Goal: Information Seeking & Learning: Learn about a topic

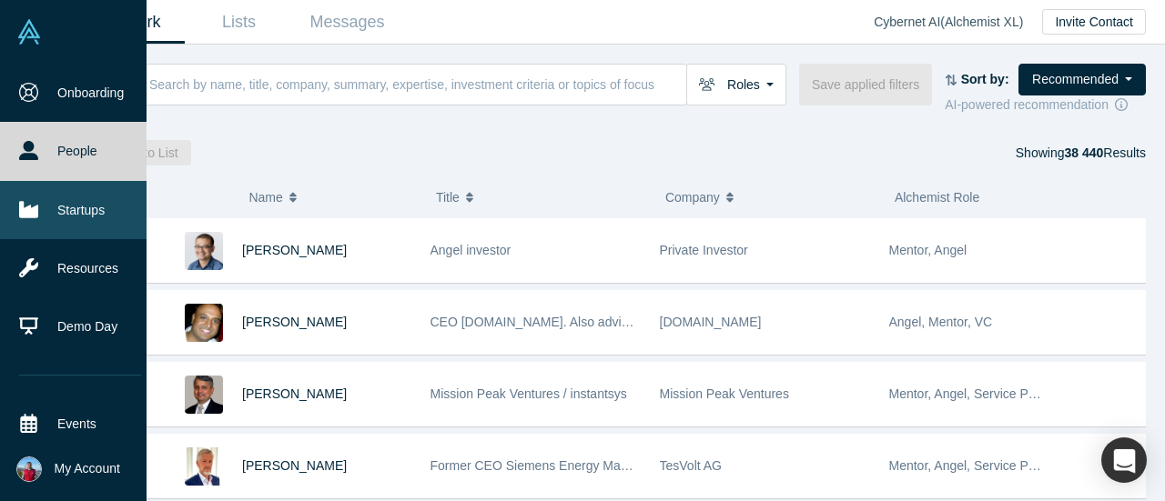
click at [25, 208] on icon at bounding box center [28, 209] width 19 height 16
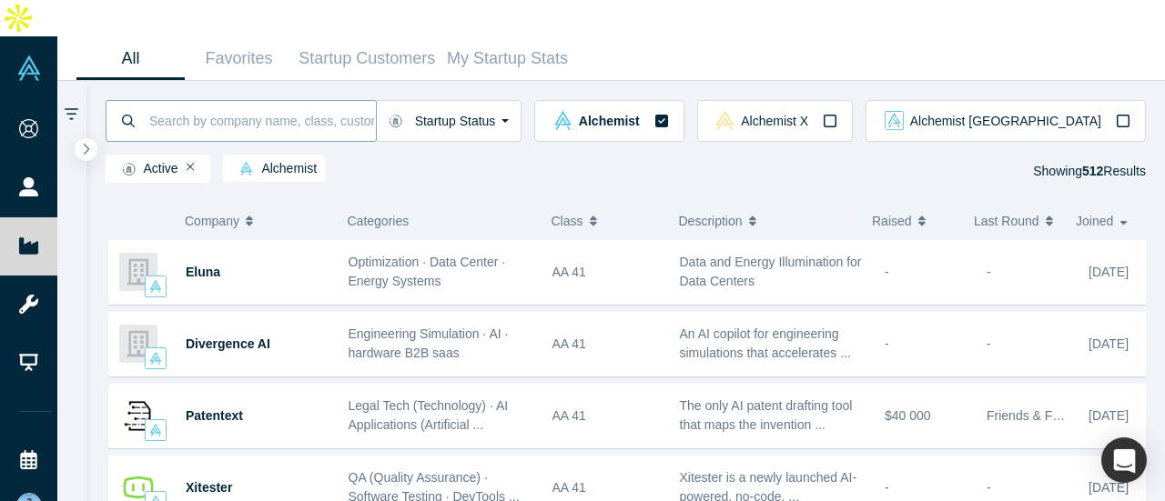
click at [325, 99] on input at bounding box center [261, 120] width 228 height 43
type input "a"
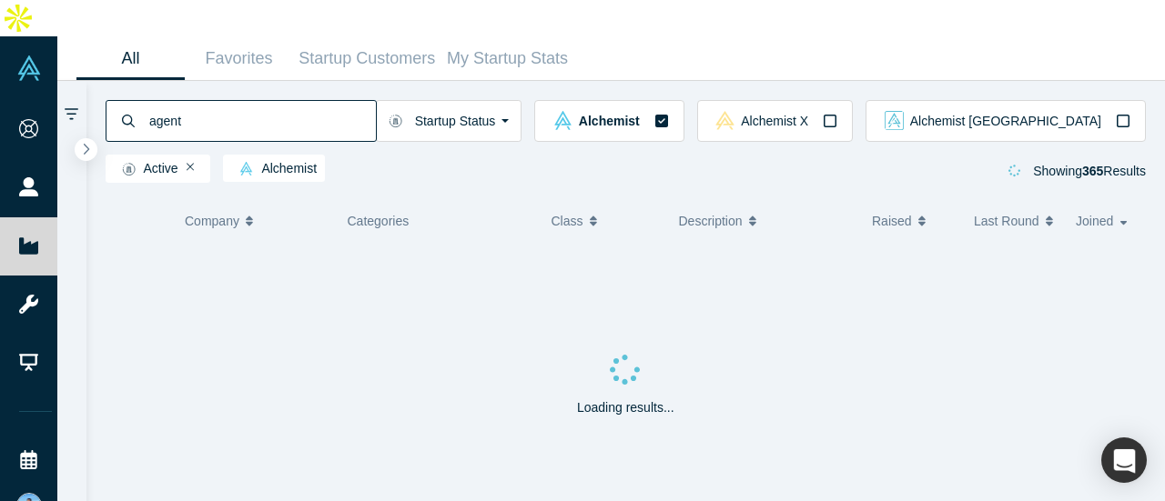
type input "agent"
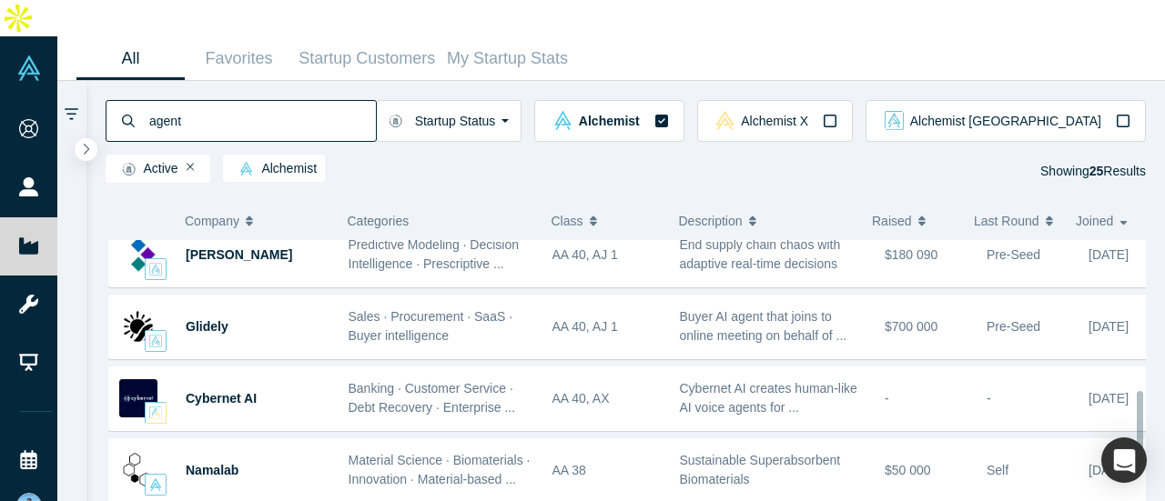
scroll to position [730, 0]
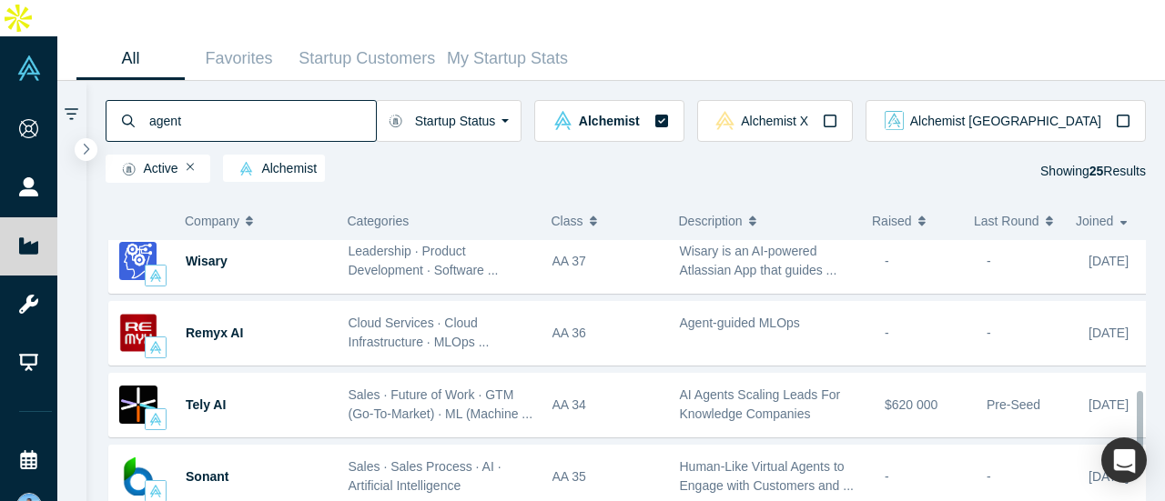
drag, startPoint x: 1140, startPoint y: 244, endPoint x: 1156, endPoint y: 264, distance: 25.3
click at [1156, 264] on div "Company Categories Class Description Raised Last Round Joined Polyview Health F…" at bounding box center [625, 363] width 1079 height 349
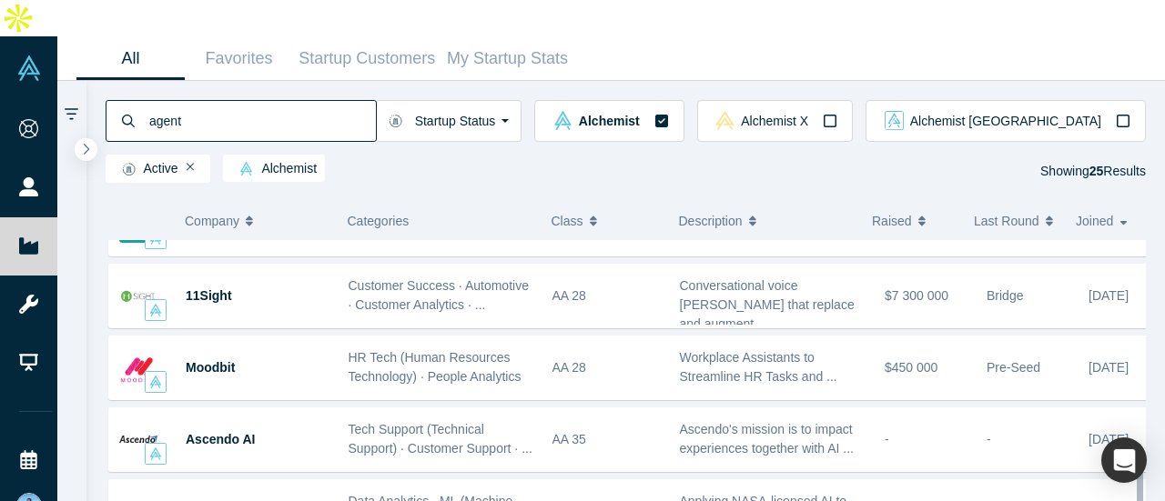
scroll to position [1425, 0]
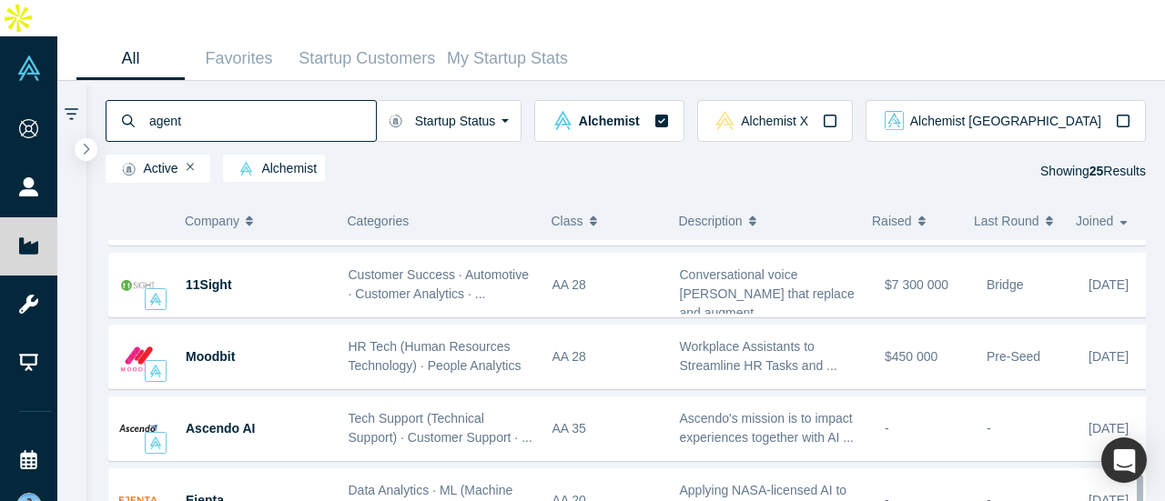
drag, startPoint x: 1137, startPoint y: 330, endPoint x: 1164, endPoint y: 470, distance: 142.8
click at [1164, 470] on div "Company Categories Class Description Raised Last Round Joined Polyview Health F…" at bounding box center [625, 363] width 1079 height 349
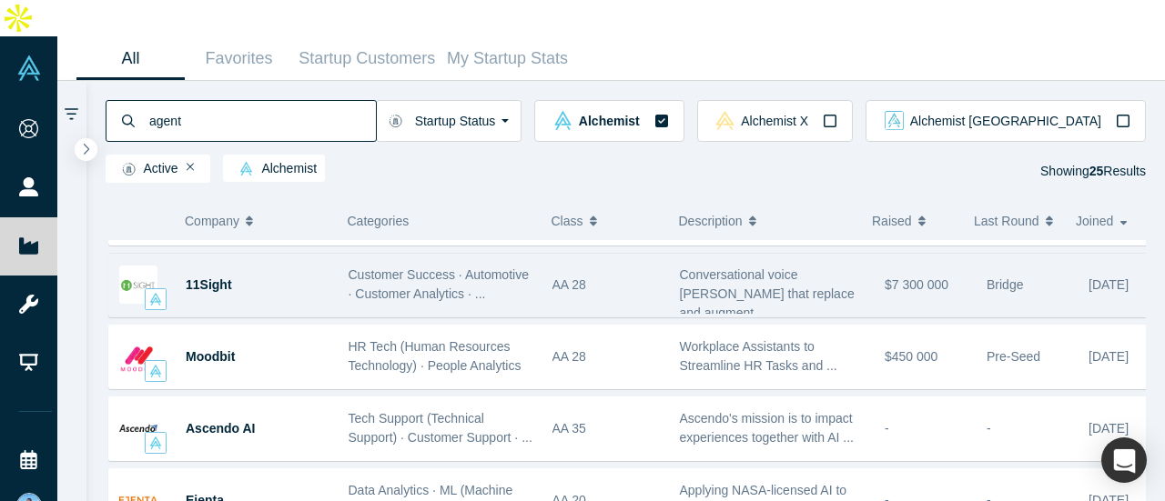
click at [889, 278] on span "$7 300 000" at bounding box center [916, 285] width 64 height 15
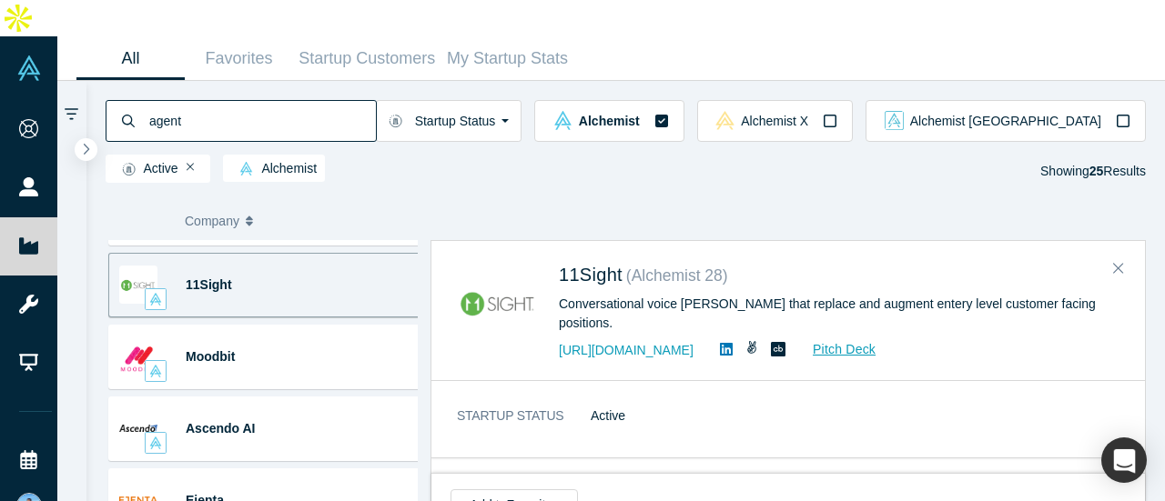
click at [813, 339] on link "Pitch Deck" at bounding box center [835, 349] width 84 height 21
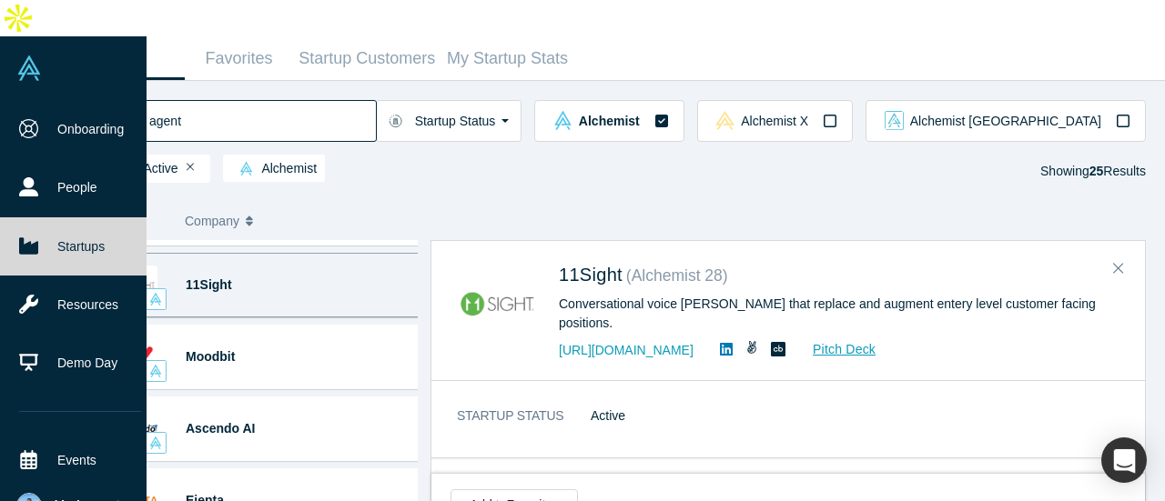
click at [38, 217] on link "Startups" at bounding box center [80, 246] width 160 height 58
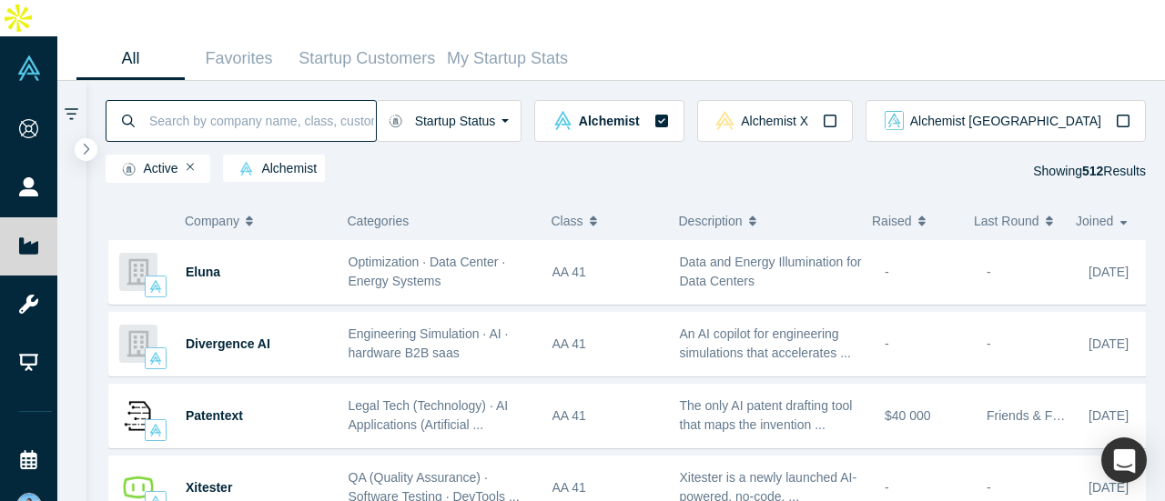
click at [366, 99] on input at bounding box center [261, 120] width 228 height 43
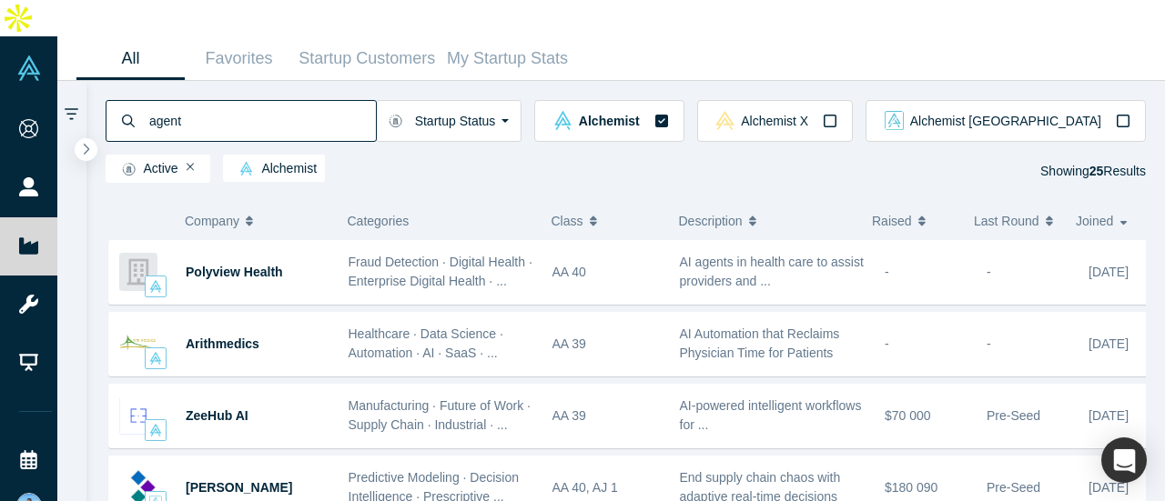
click at [920, 202] on button "Raised" at bounding box center [913, 221] width 83 height 38
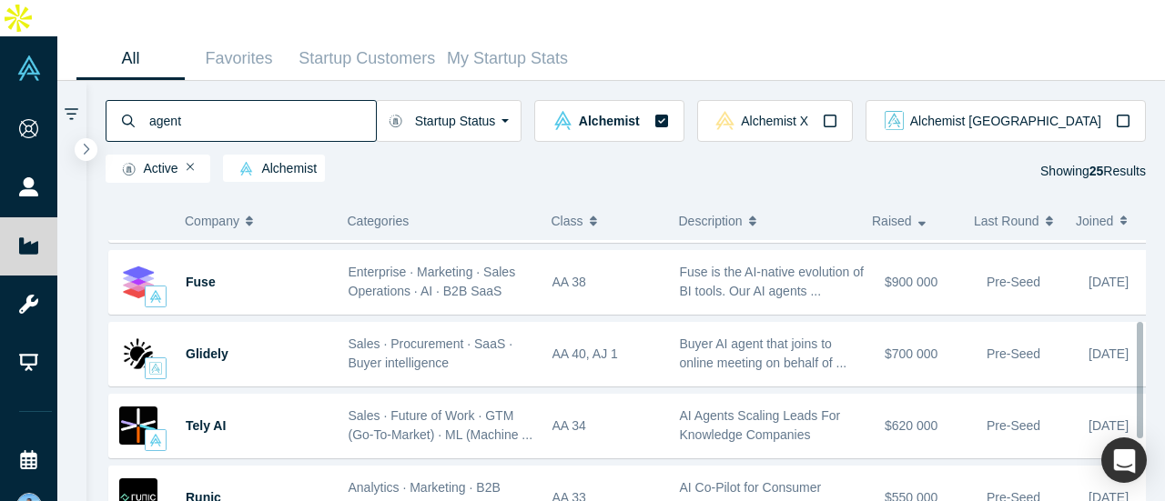
scroll to position [204, 0]
drag, startPoint x: 1136, startPoint y: 245, endPoint x: 1163, endPoint y: 319, distance: 79.5
click at [1163, 319] on div "Company Categories Class Description Raised Last Round Joined 11Sight Customer …" at bounding box center [625, 363] width 1079 height 349
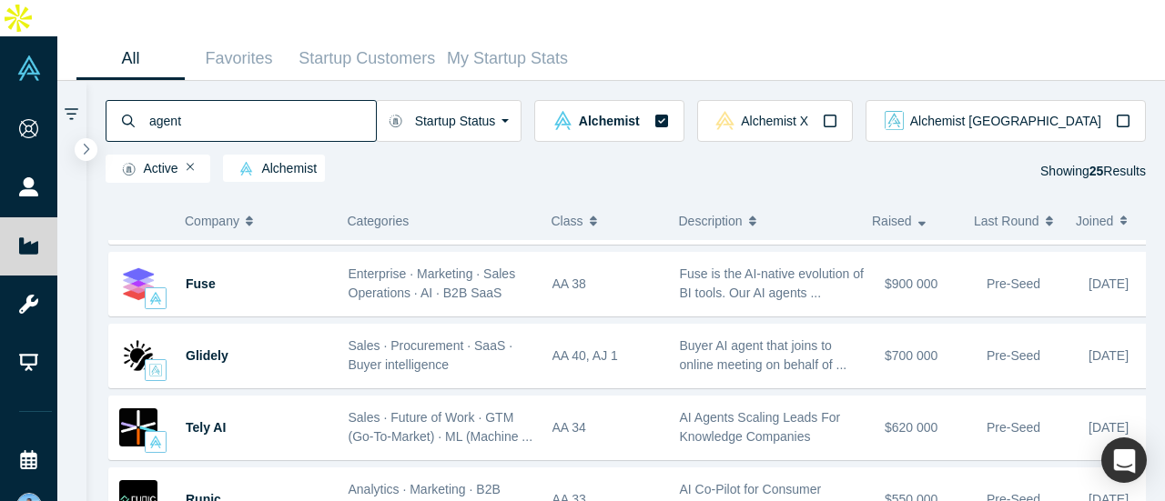
click at [242, 99] on input "agent" at bounding box center [261, 120] width 228 height 43
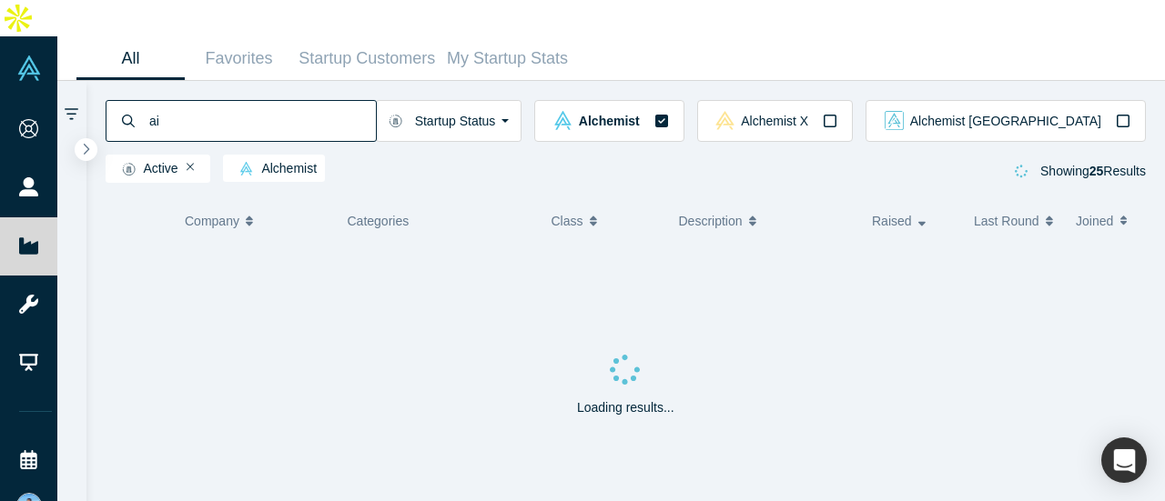
type input "ai"
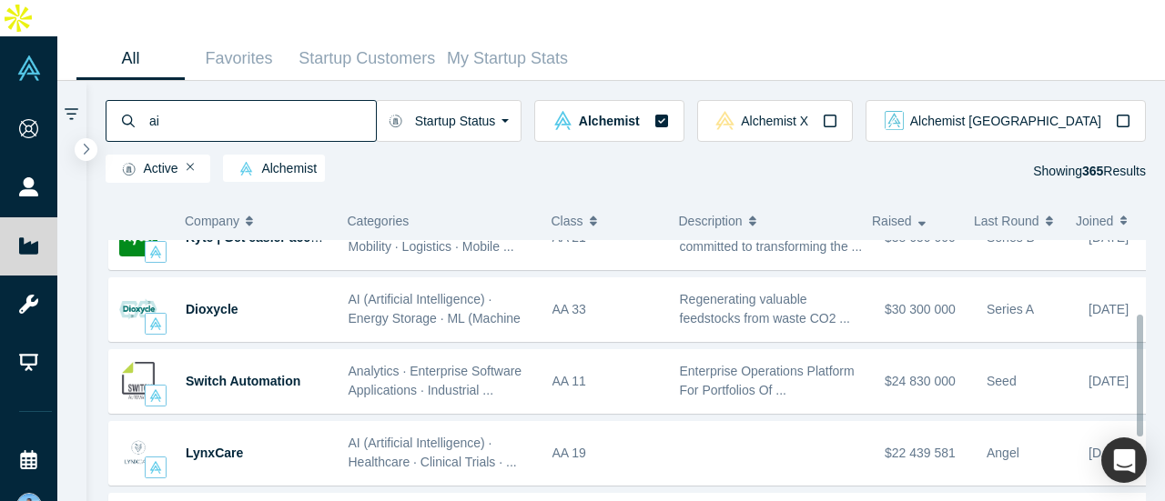
scroll to position [180, 0]
drag, startPoint x: 1137, startPoint y: 256, endPoint x: 1154, endPoint y: 329, distance: 75.5
click at [1154, 329] on div "Company Categories Class Description Raised Last Round Joined Onebrief AI (Arti…" at bounding box center [625, 363] width 1079 height 349
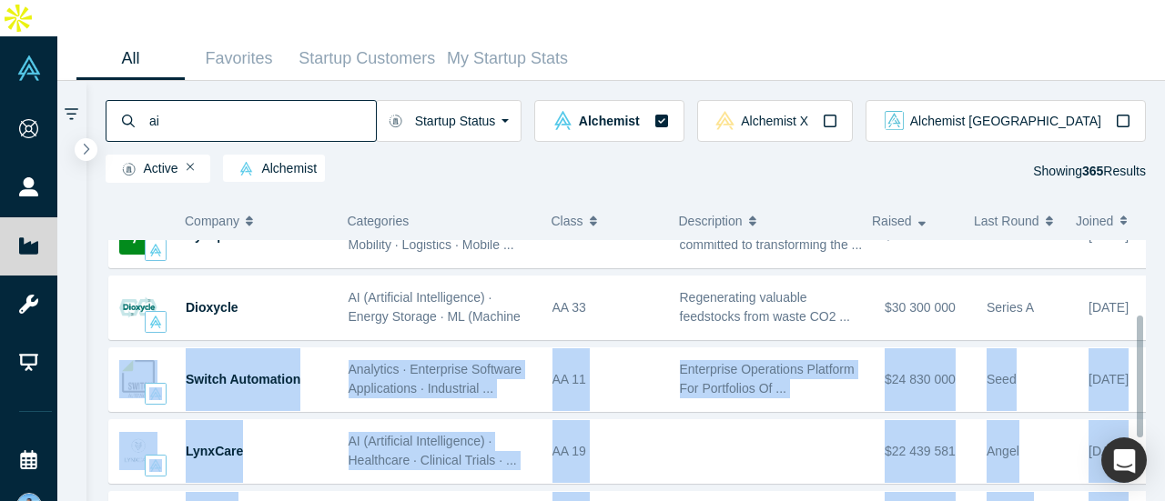
drag, startPoint x: 1135, startPoint y: 294, endPoint x: 1140, endPoint y: 338, distance: 44.0
click at [1140, 338] on div "Onebrief AI (Artificial Intelligence) · Collaboration Tools · Business ... AA 2…" at bounding box center [626, 389] width 1041 height 298
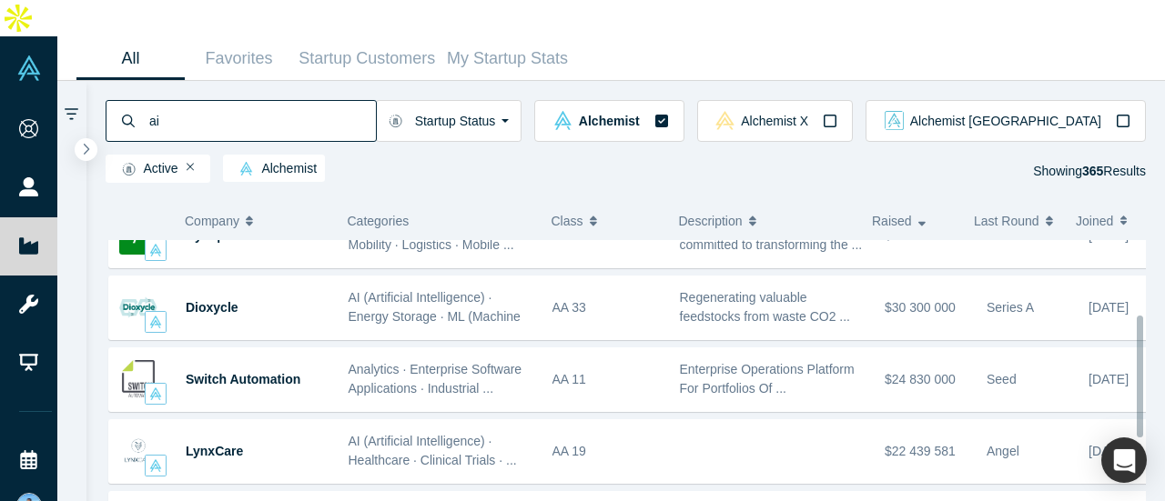
click at [1164, 324] on div "Company Categories Class Description Raised Last Round Joined Onebrief AI (Arti…" at bounding box center [625, 363] width 1079 height 349
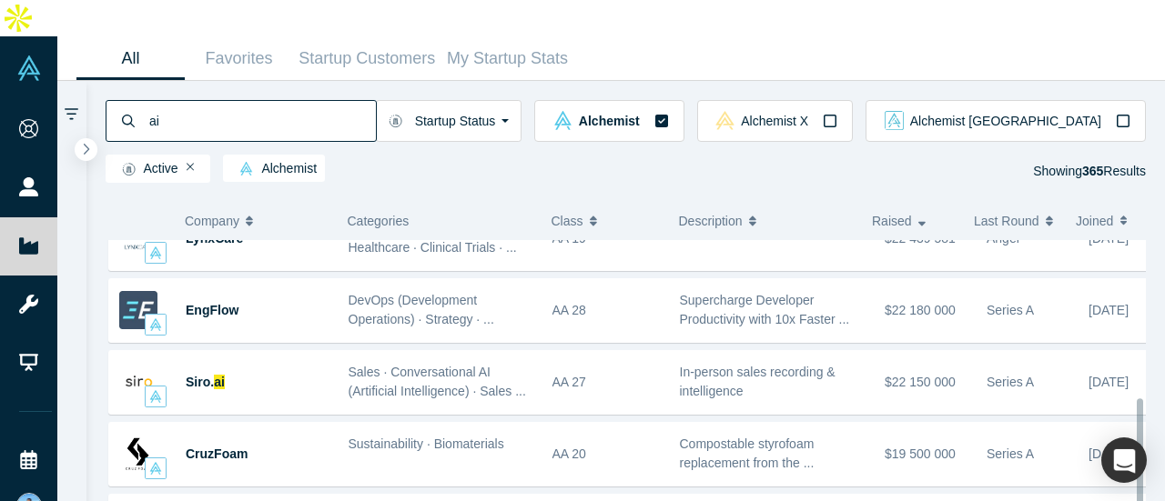
scroll to position [399, 0]
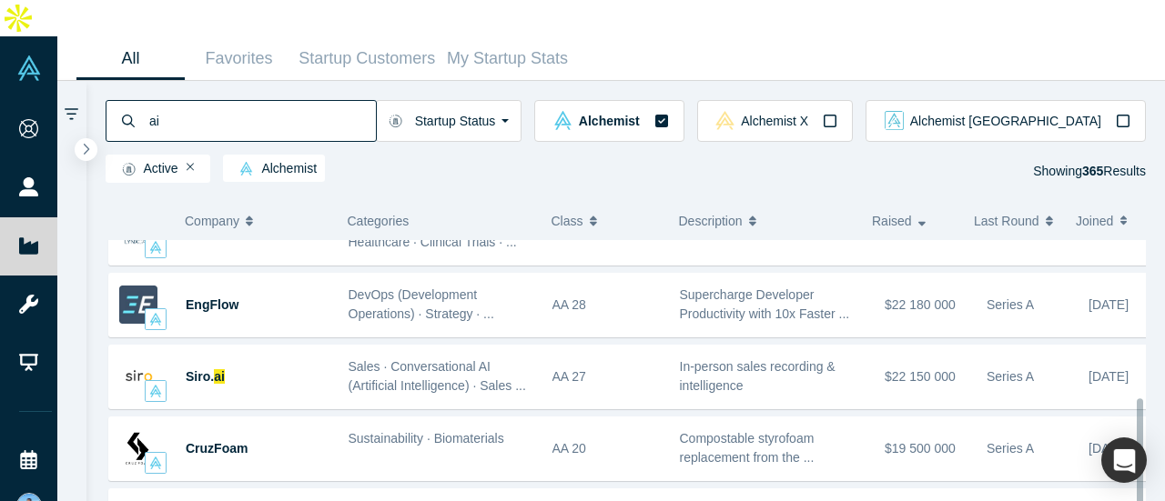
drag, startPoint x: 1139, startPoint y: 317, endPoint x: 1150, endPoint y: 394, distance: 78.1
click at [1150, 394] on div "Company Categories Class Description Raised Last Round Joined Onebrief AI (Arti…" at bounding box center [625, 363] width 1079 height 349
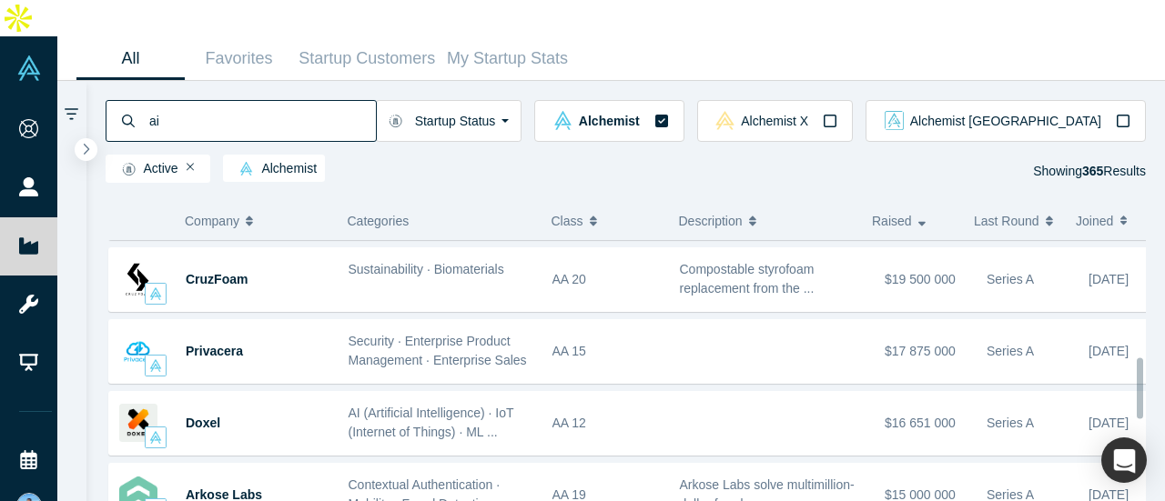
scroll to position [581, 0]
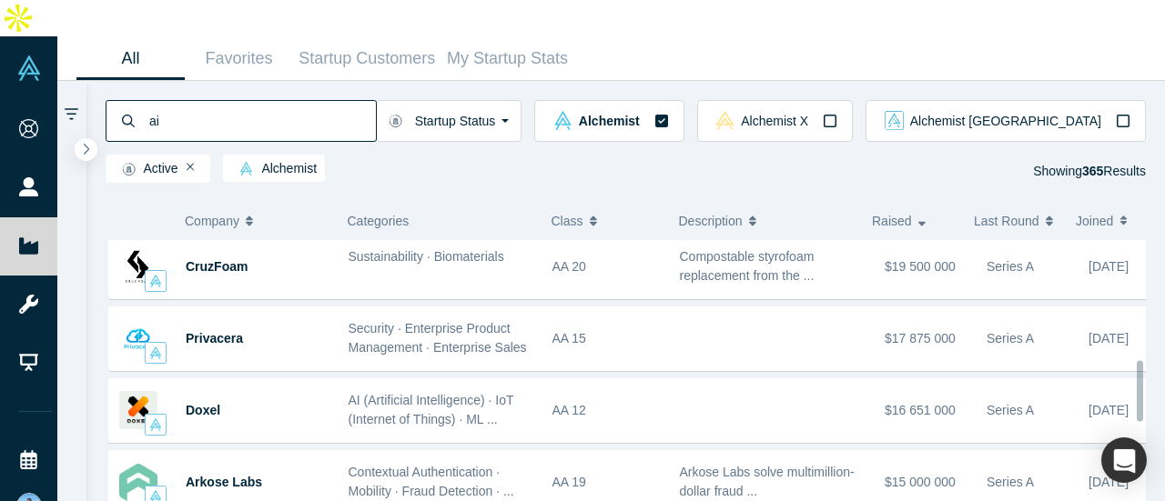
drag, startPoint x: 1136, startPoint y: 298, endPoint x: 1152, endPoint y: 335, distance: 40.7
click at [1152, 335] on div "Company Categories Class Description Raised Last Round Joined Onebrief AI (Arti…" at bounding box center [625, 363] width 1079 height 349
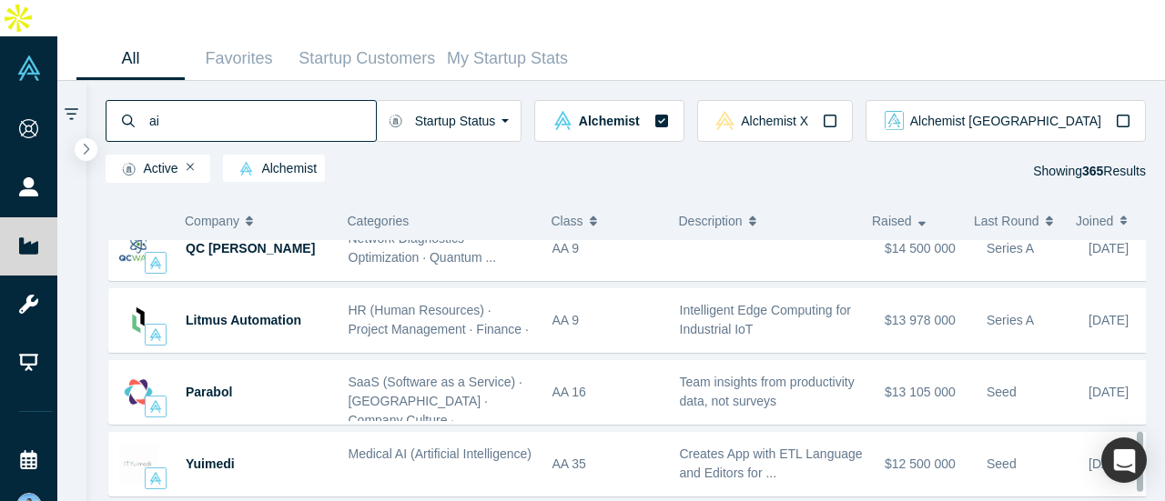
scroll to position [963, 0]
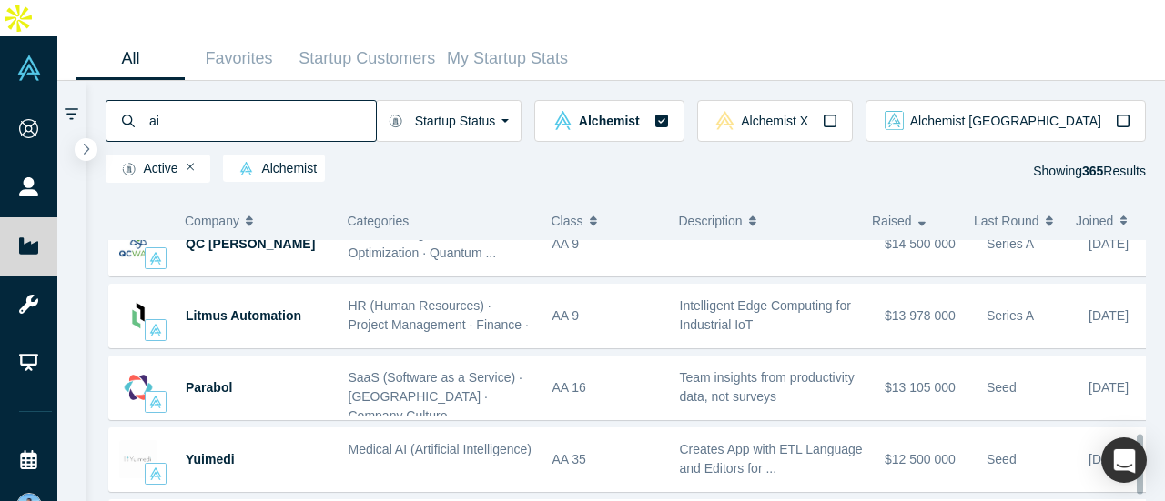
drag, startPoint x: 1138, startPoint y: 341, endPoint x: 1164, endPoint y: 414, distance: 77.1
click at [1164, 414] on div "Company Categories Class Description Raised Last Round Joined Onebrief AI (Arti…" at bounding box center [625, 363] width 1079 height 349
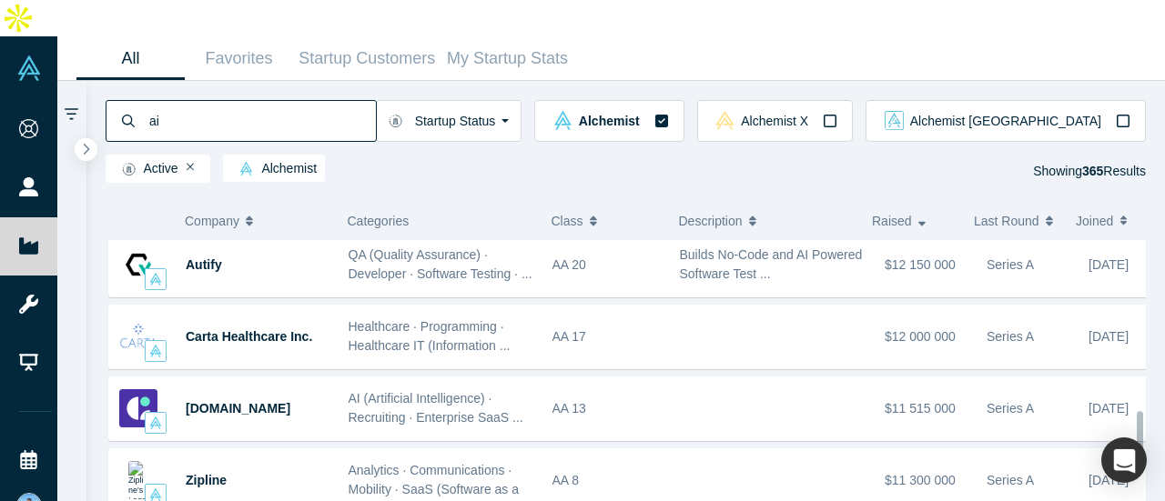
scroll to position [1243, 0]
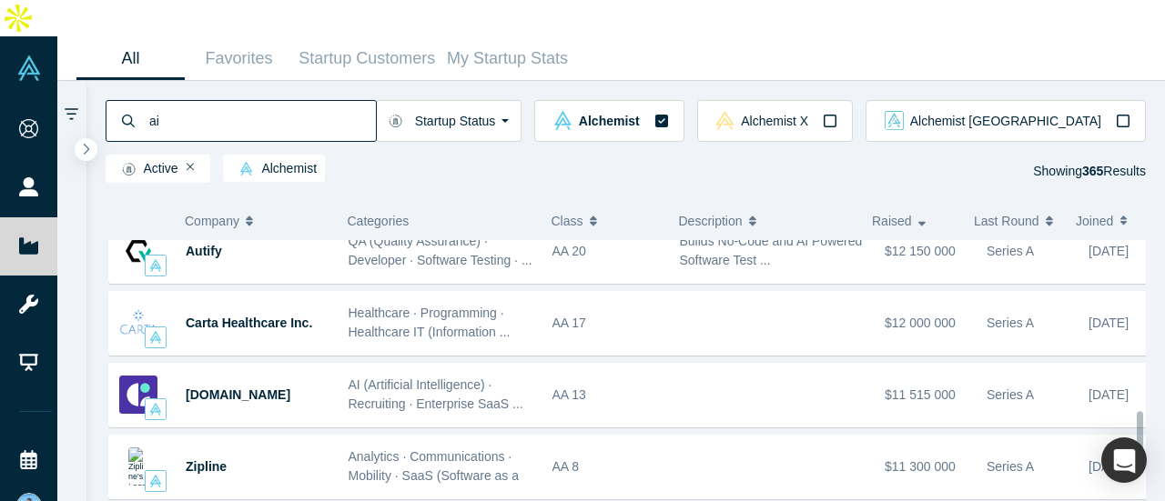
drag, startPoint x: 1137, startPoint y: 361, endPoint x: 1148, endPoint y: 399, distance: 39.7
click at [1148, 399] on div "Company Categories Class Description Raised Last Round Joined Onebrief AI (Arti…" at bounding box center [625, 363] width 1079 height 349
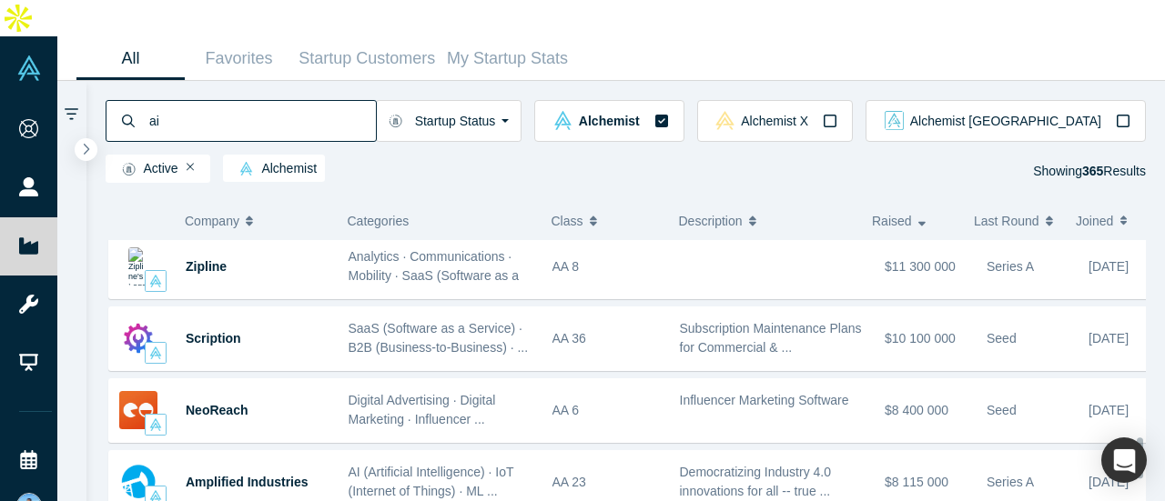
scroll to position [1450, 0]
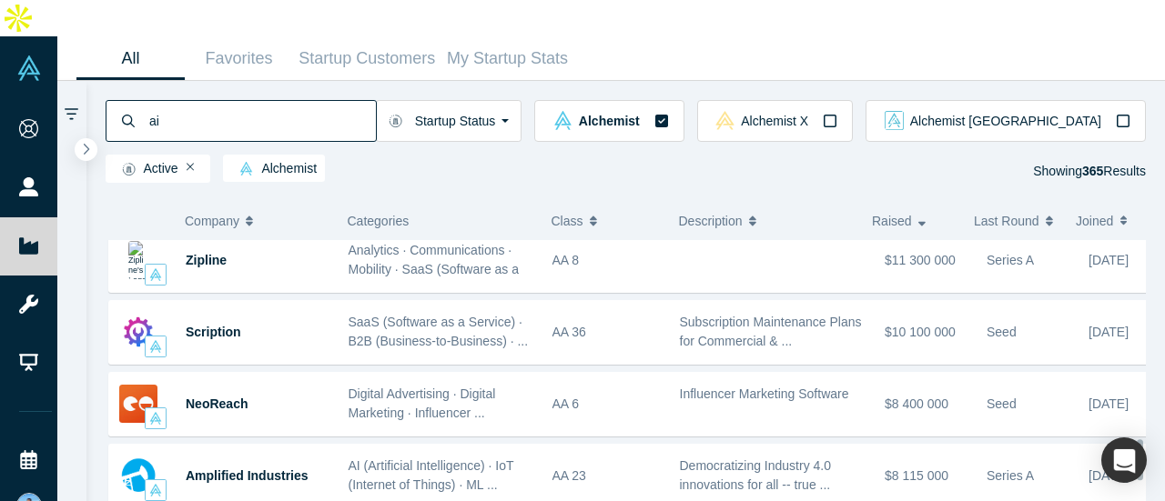
drag, startPoint x: 1138, startPoint y: 388, endPoint x: 1142, endPoint y: 416, distance: 28.4
click at [1142, 440] on div at bounding box center [1140, 460] width 6 height 41
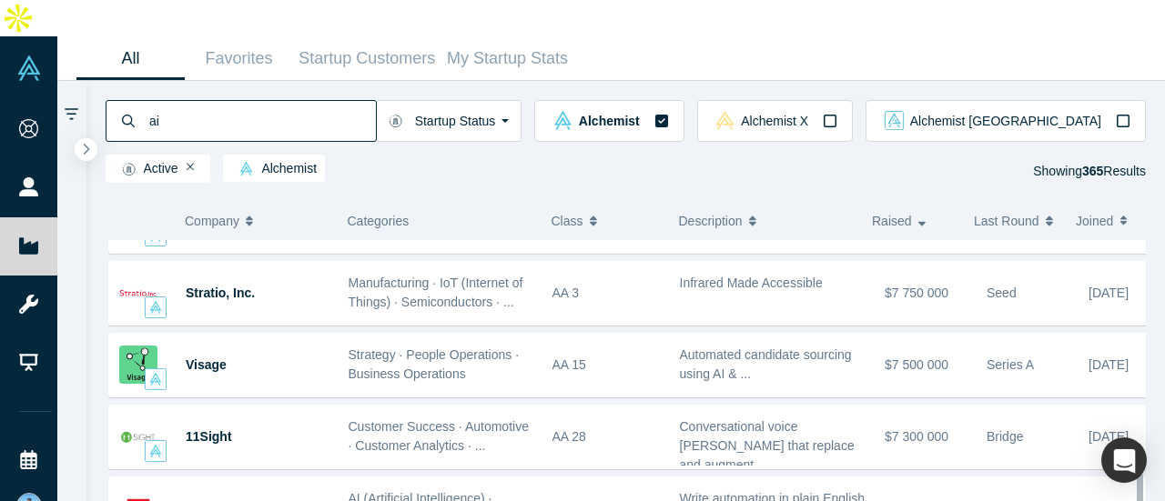
scroll to position [1718, 0]
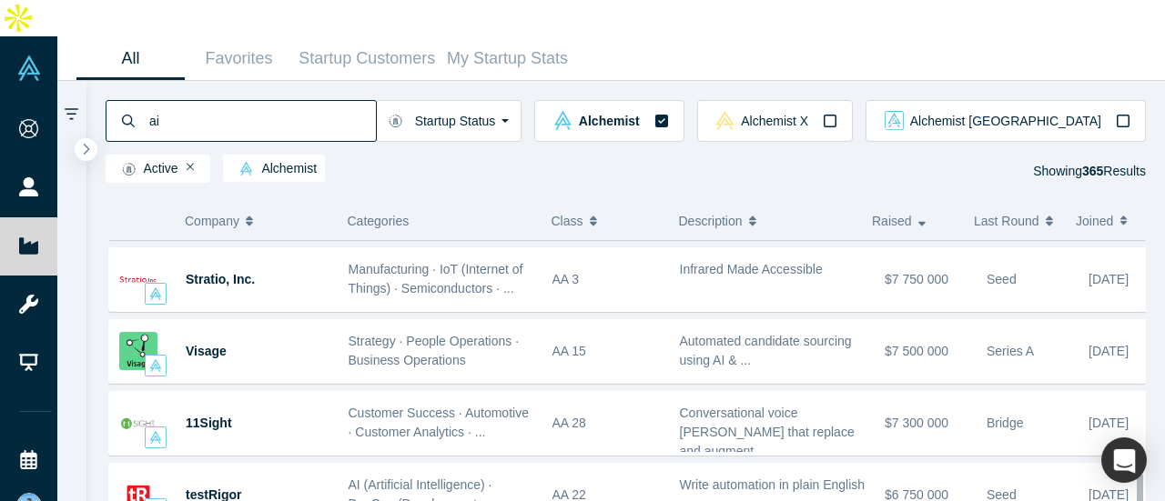
drag, startPoint x: 1140, startPoint y: 421, endPoint x: 1151, endPoint y: 454, distance: 34.5
click at [1151, 454] on div "Company Categories Class Description Raised Last Round Joined Onebrief AI (Arti…" at bounding box center [625, 363] width 1079 height 349
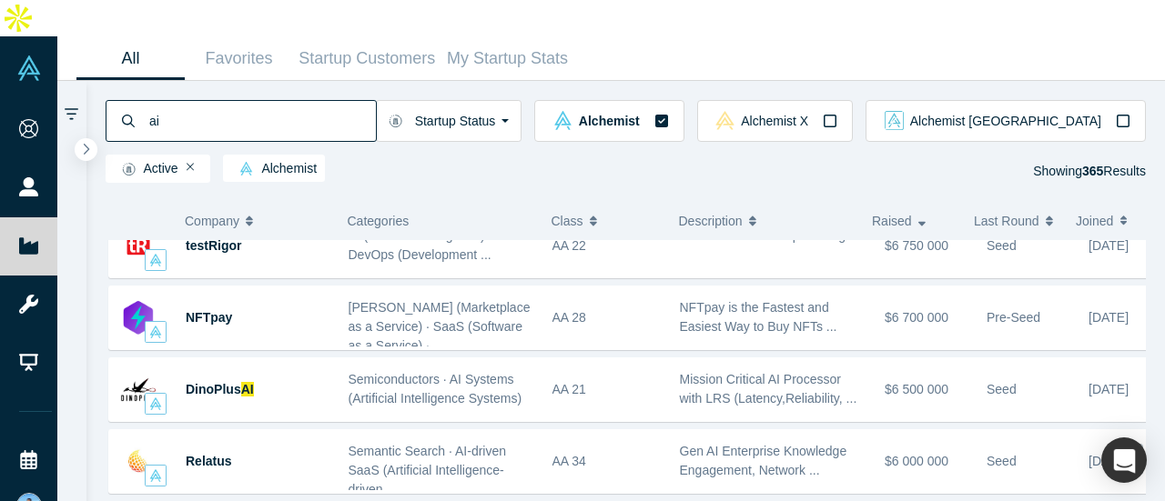
scroll to position [1976, 0]
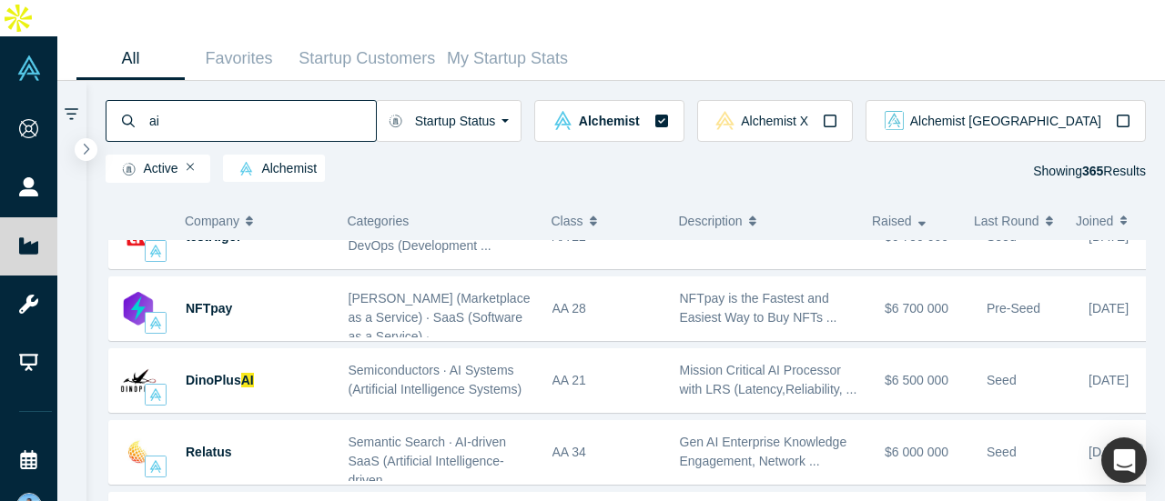
drag, startPoint x: 1139, startPoint y: 390, endPoint x: 1147, endPoint y: 417, distance: 27.4
click at [1147, 417] on div "Company Categories Class Description Raised Last Round Joined Onebrief AI (Arti…" at bounding box center [625, 363] width 1079 height 349
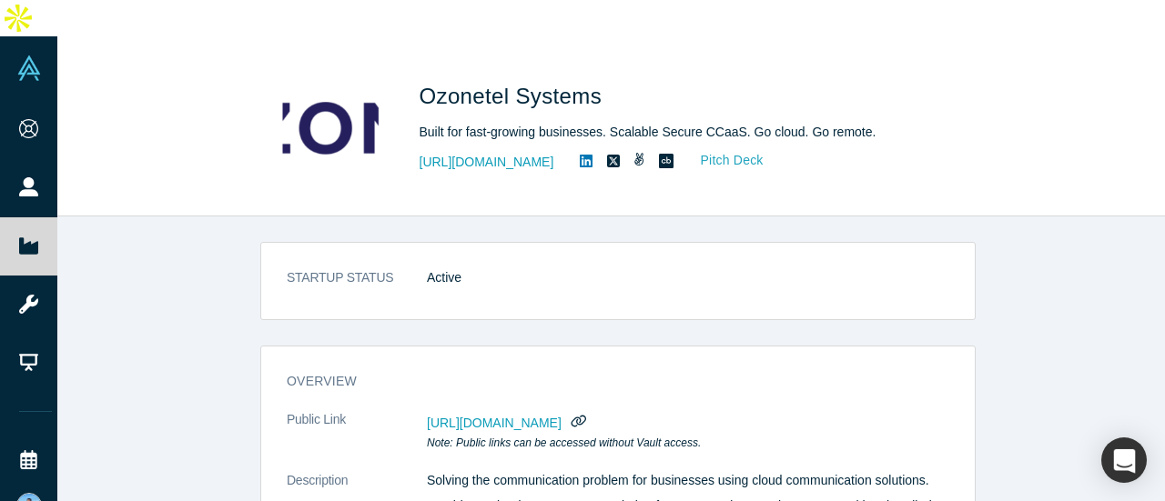
click at [706, 150] on link "Pitch Deck" at bounding box center [723, 160] width 84 height 21
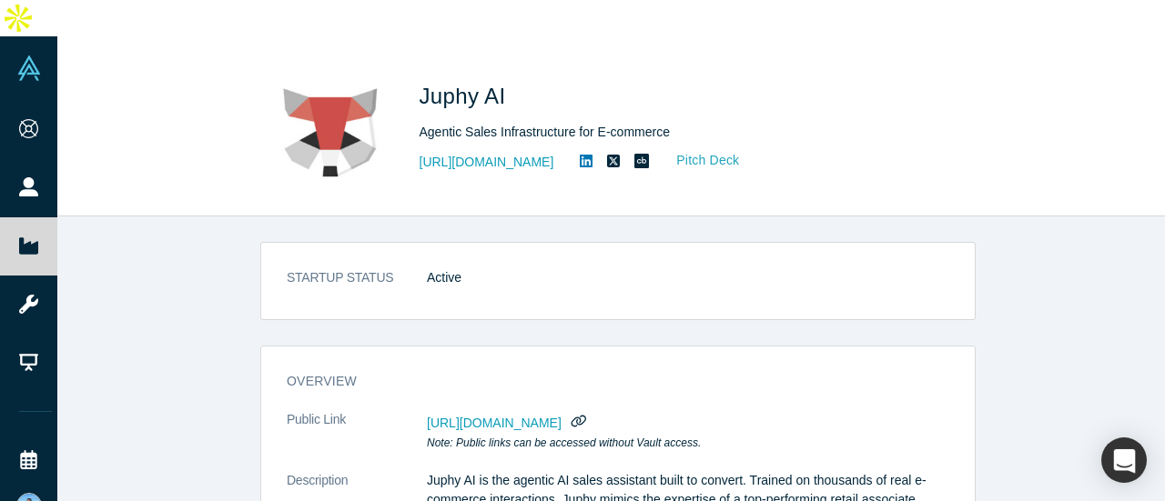
click at [687, 150] on link "Pitch Deck" at bounding box center [698, 160] width 84 height 21
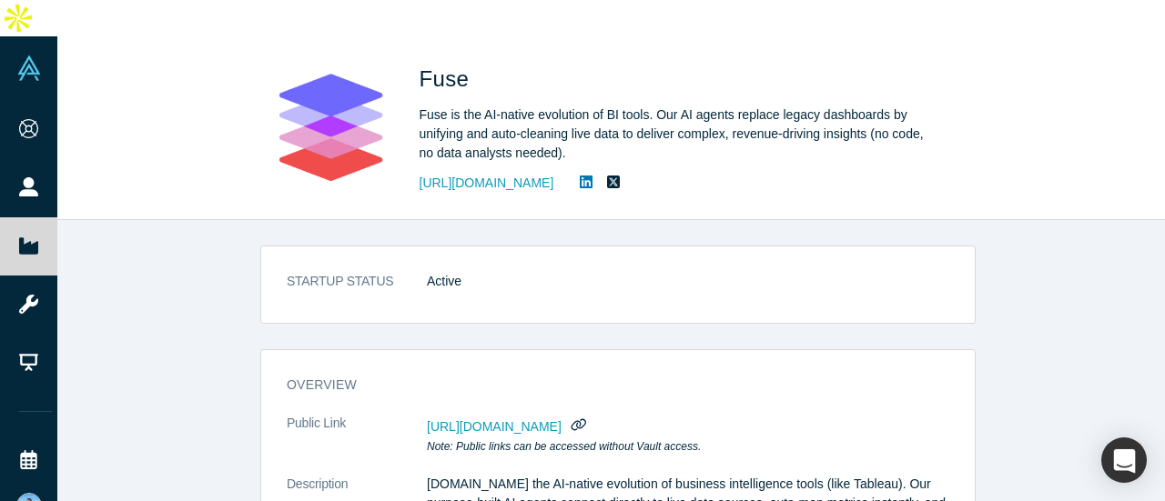
click at [585, 272] on dd "Active" at bounding box center [688, 281] width 522 height 19
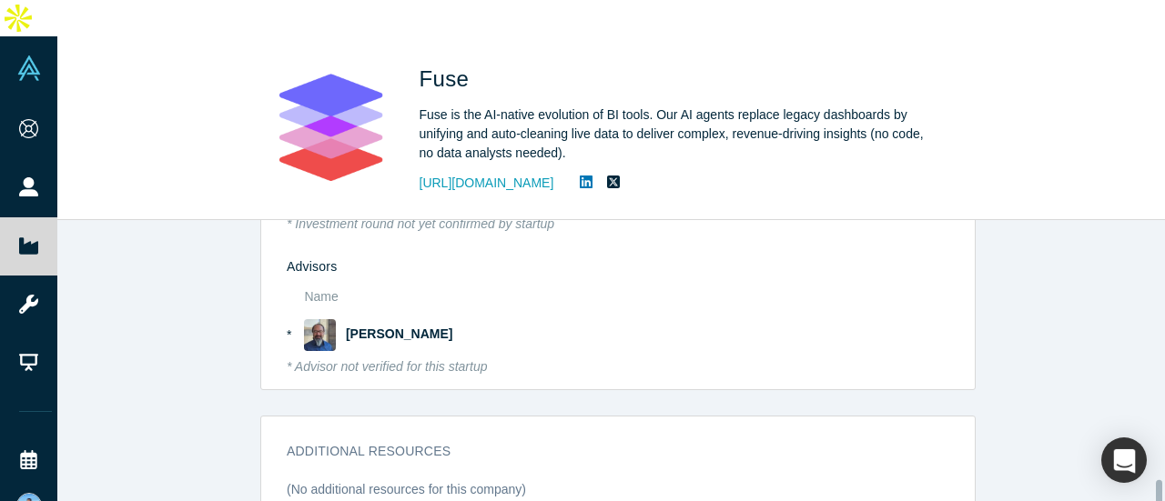
scroll to position [1465, 0]
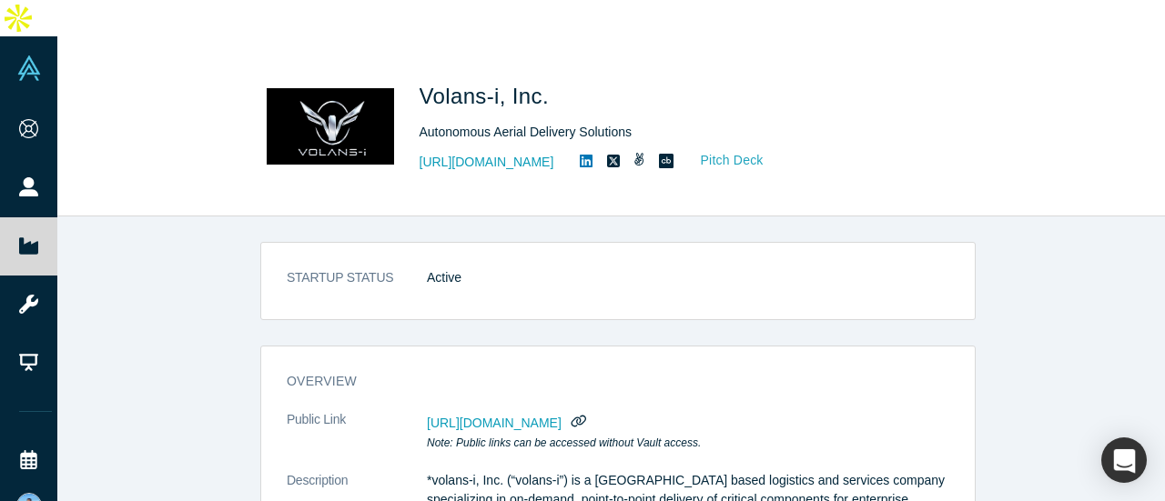
click at [709, 150] on link "Pitch Deck" at bounding box center [723, 160] width 84 height 21
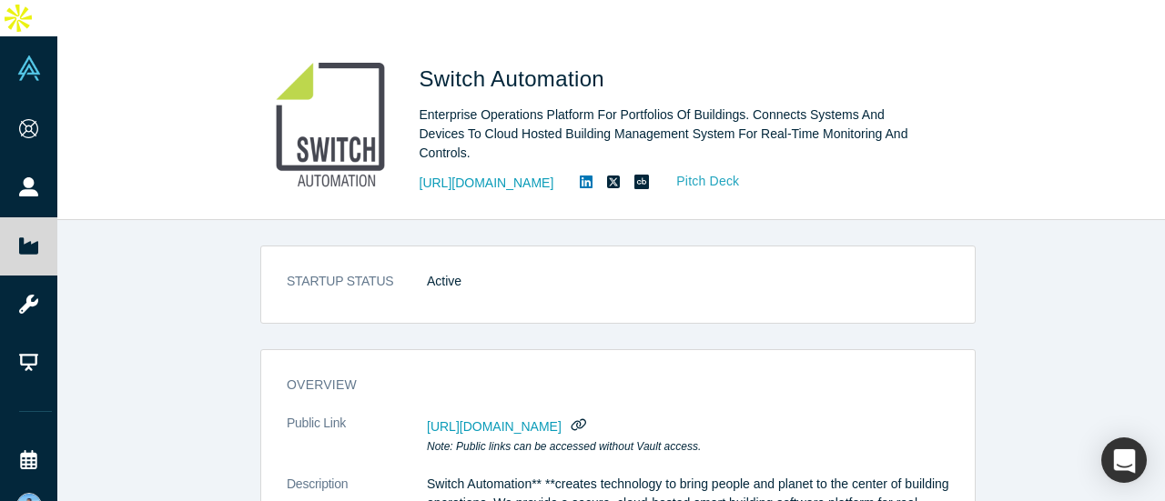
click at [740, 171] on link "Pitch Deck" at bounding box center [698, 181] width 84 height 21
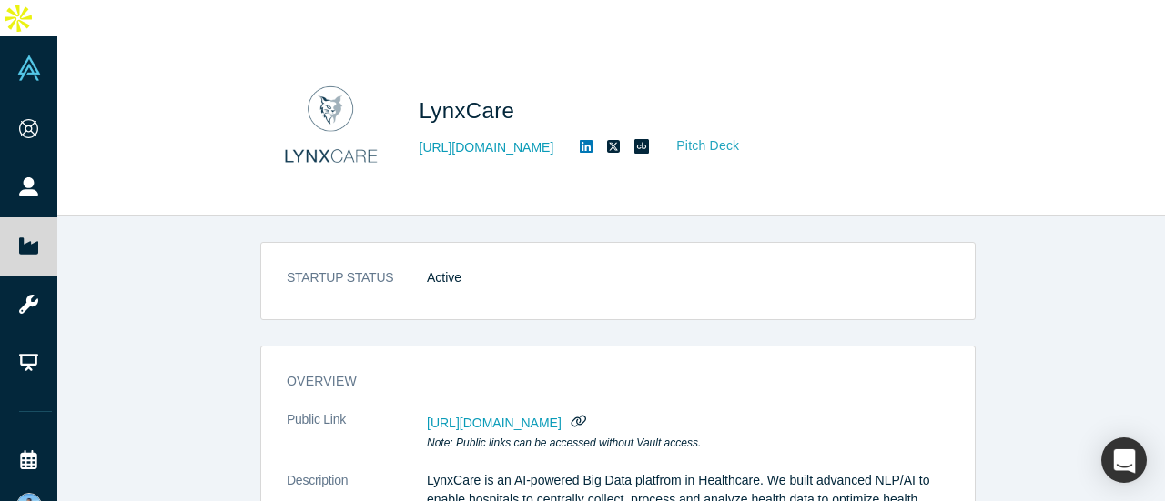
click at [679, 136] on link "Pitch Deck" at bounding box center [698, 146] width 84 height 21
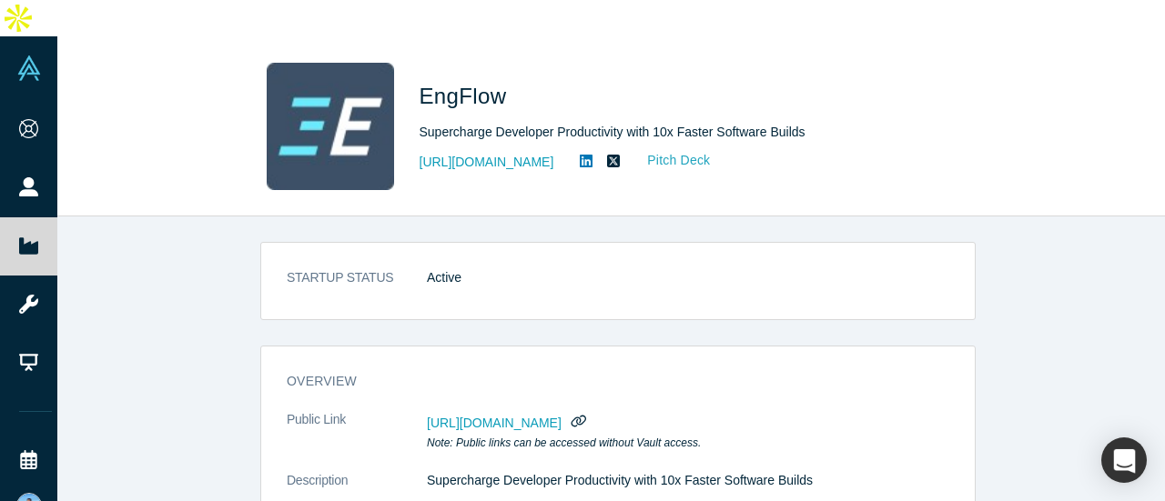
click at [698, 150] on link "Pitch Deck" at bounding box center [669, 160] width 84 height 21
click at [680, 150] on link "Pitch Deck" at bounding box center [669, 160] width 84 height 21
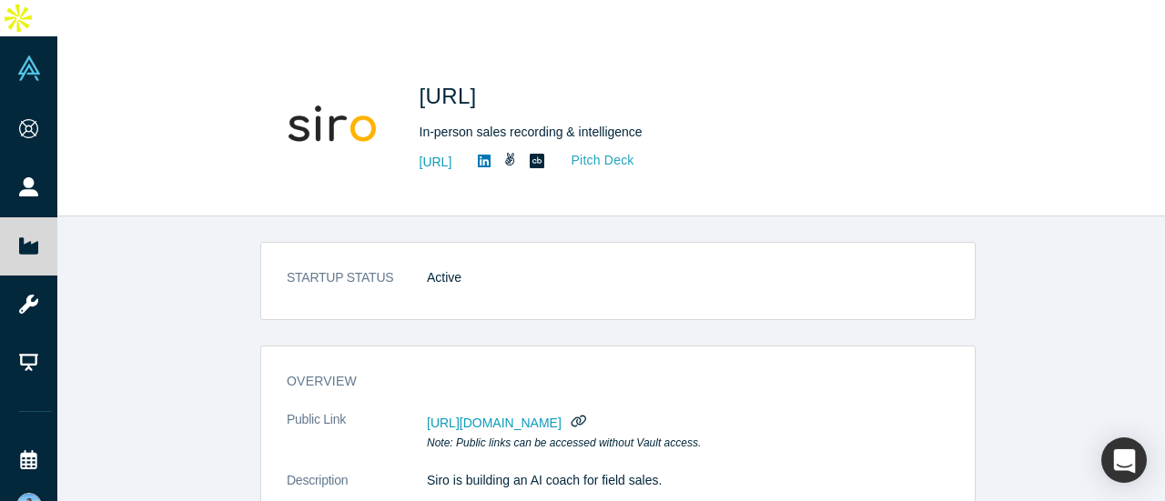
click at [635, 150] on link "Pitch Deck" at bounding box center [593, 160] width 84 height 21
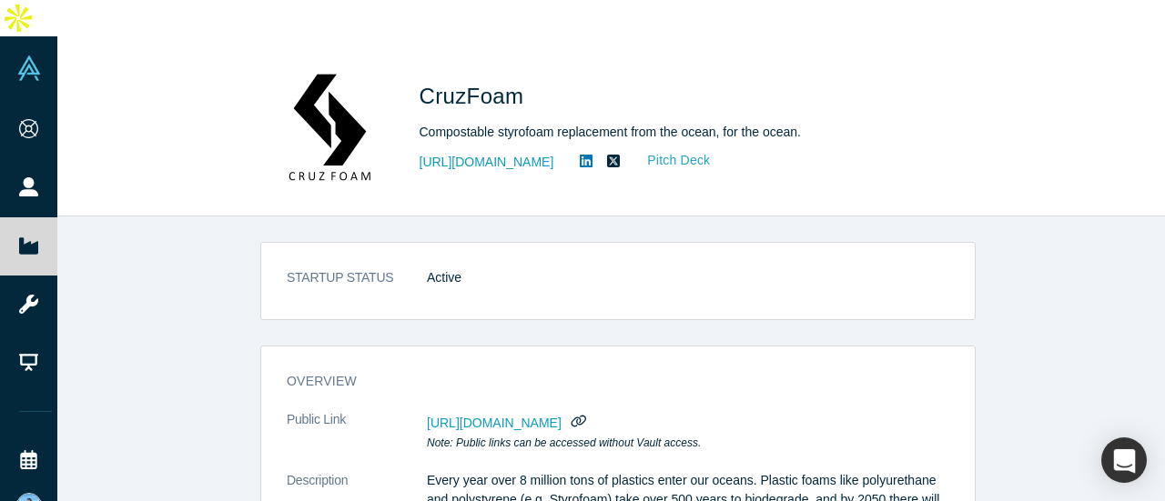
click at [695, 150] on link "Pitch Deck" at bounding box center [669, 160] width 84 height 21
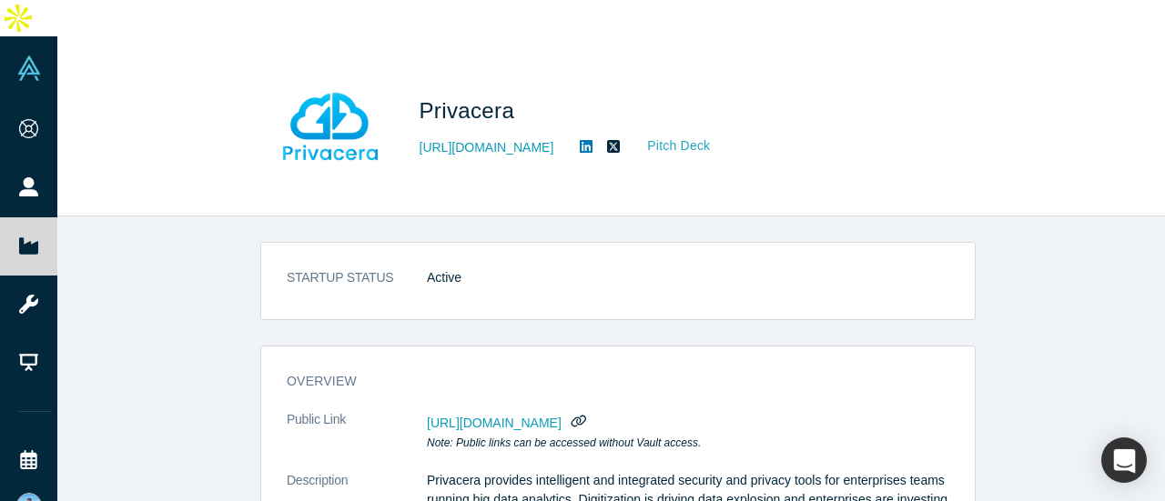
click at [692, 136] on link "Pitch Deck" at bounding box center [669, 146] width 84 height 21
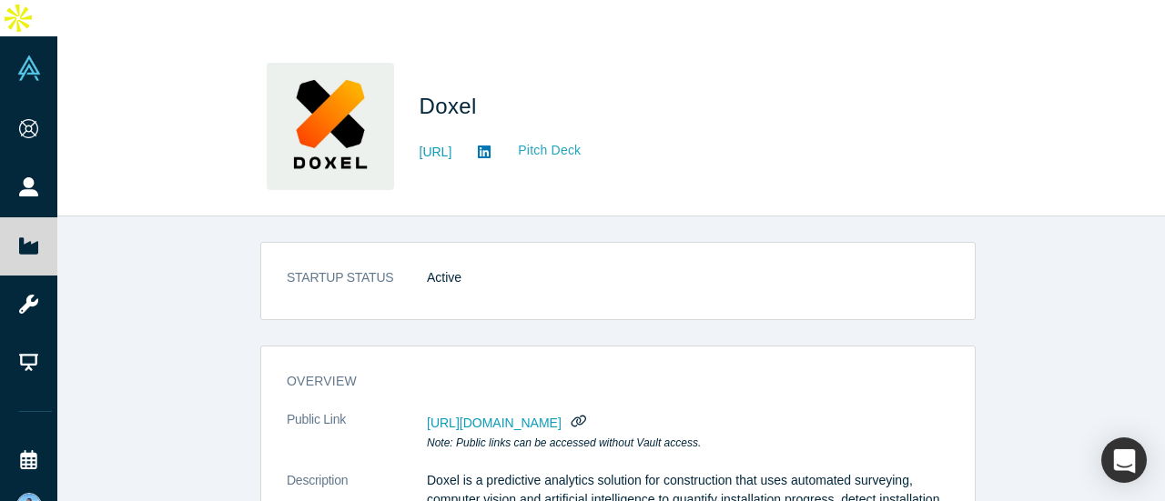
click at [581, 140] on link "Pitch Deck" at bounding box center [540, 150] width 84 height 21
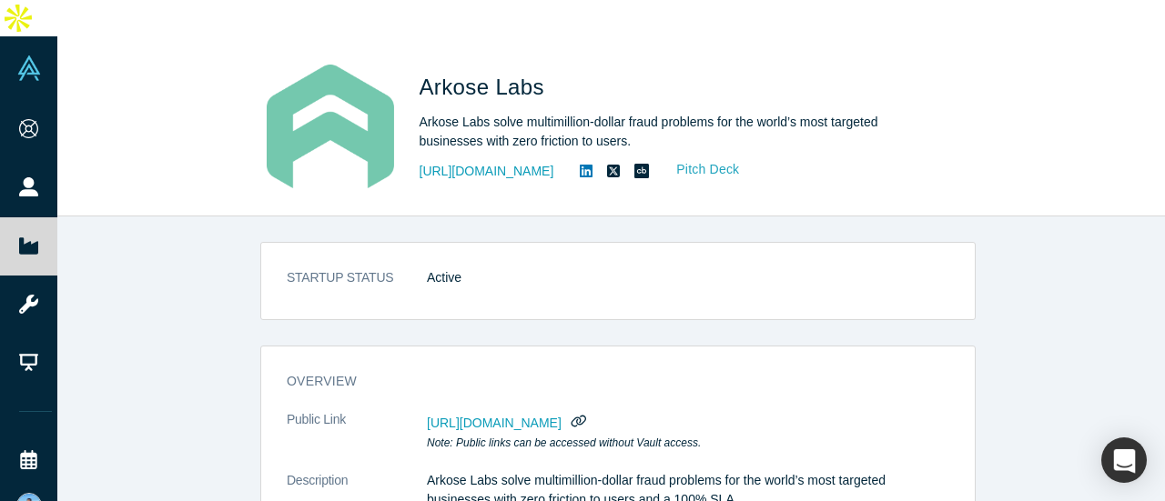
click at [728, 159] on link "Pitch Deck" at bounding box center [698, 169] width 84 height 21
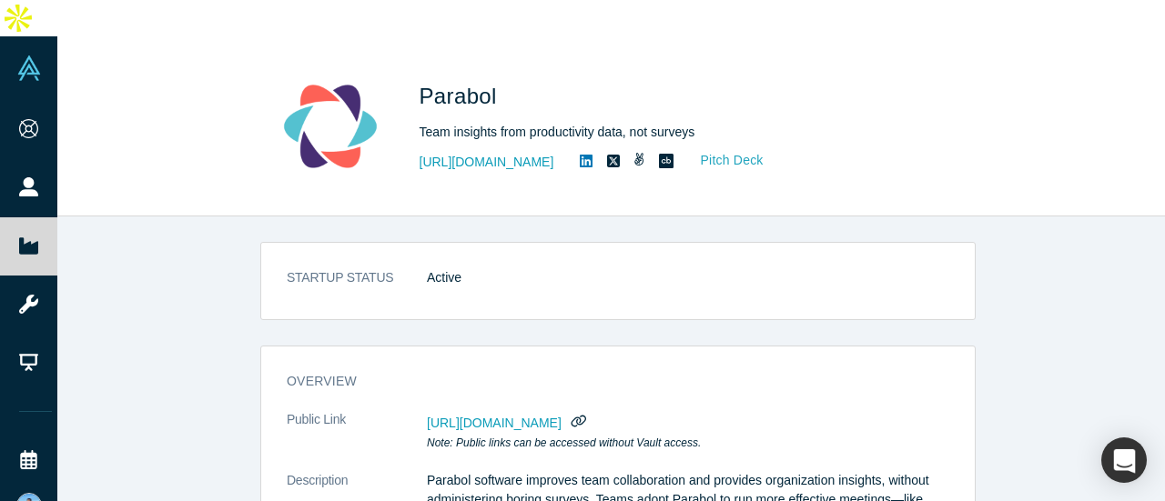
click at [723, 150] on link "Pitch Deck" at bounding box center [723, 160] width 84 height 21
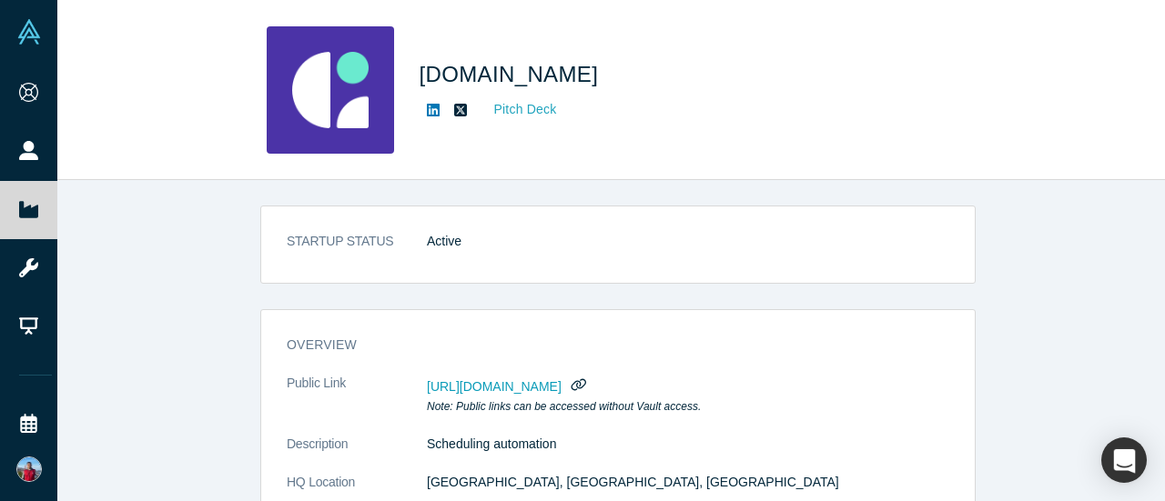
click at [528, 111] on link "Pitch Deck" at bounding box center [516, 109] width 84 height 21
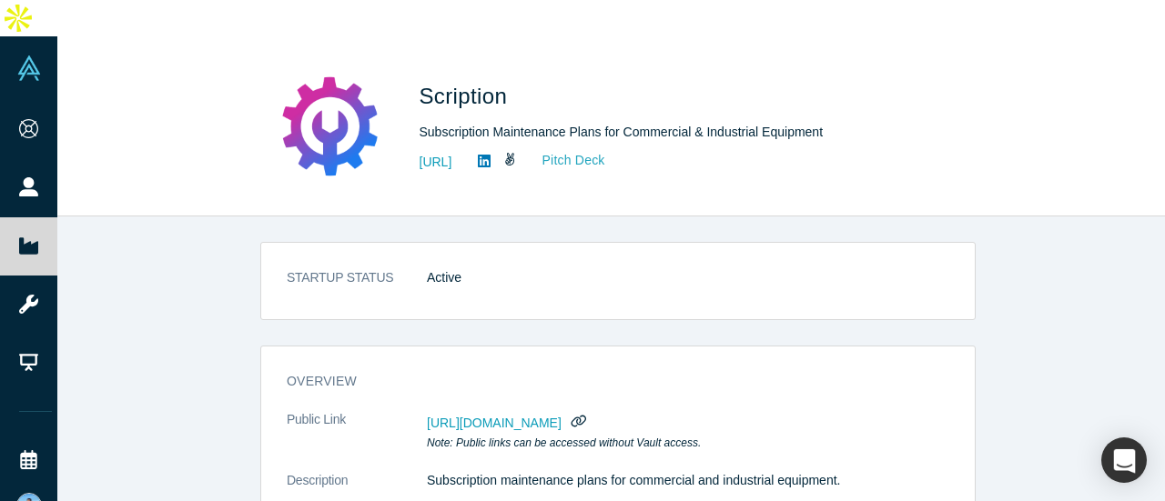
click at [606, 150] on link "Pitch Deck" at bounding box center [564, 160] width 84 height 21
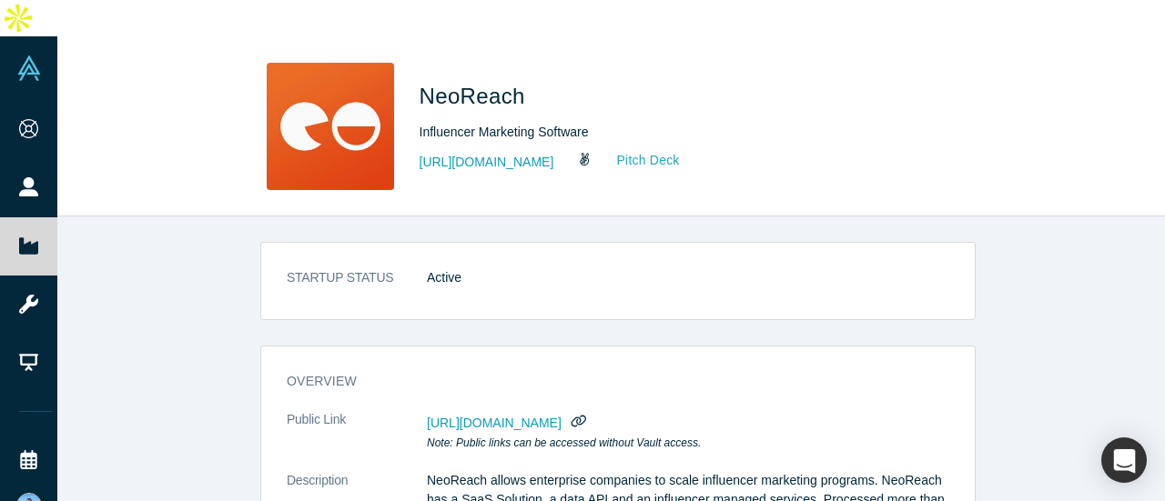
click at [618, 150] on link "Pitch Deck" at bounding box center [639, 160] width 84 height 21
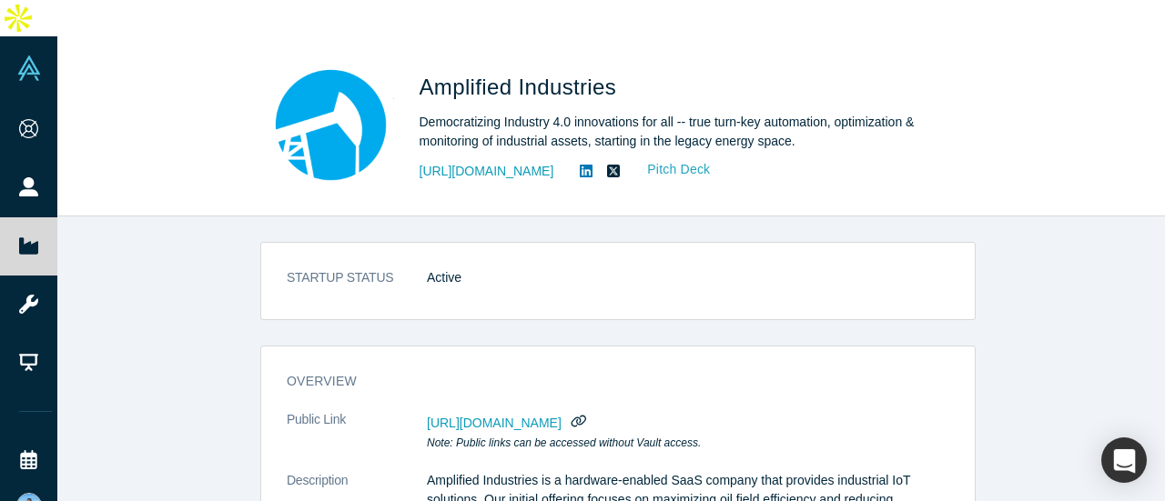
click at [679, 159] on link "Pitch Deck" at bounding box center [669, 169] width 84 height 21
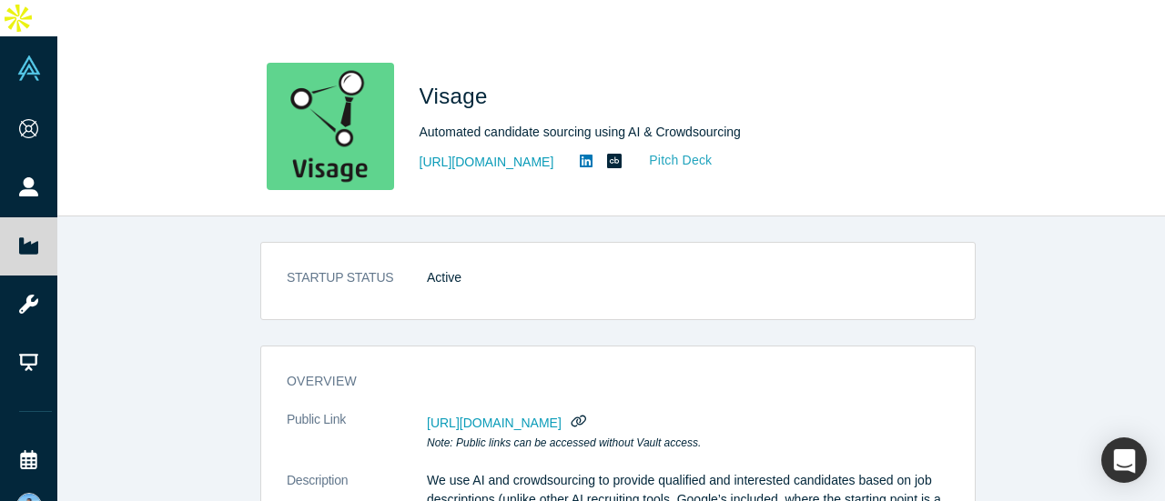
click at [685, 150] on link "Pitch Deck" at bounding box center [671, 160] width 84 height 21
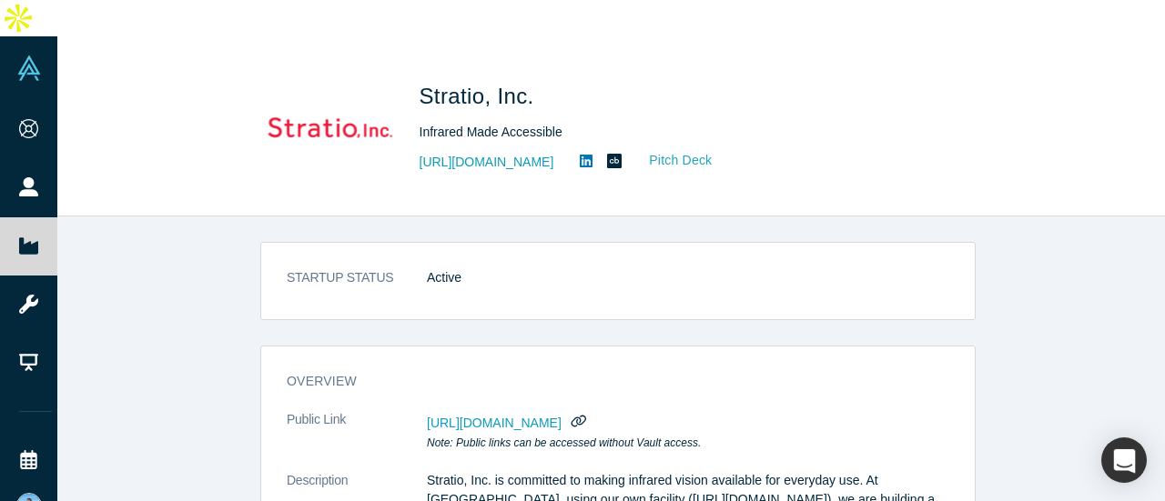
click at [697, 150] on link "Pitch Deck" at bounding box center [671, 160] width 84 height 21
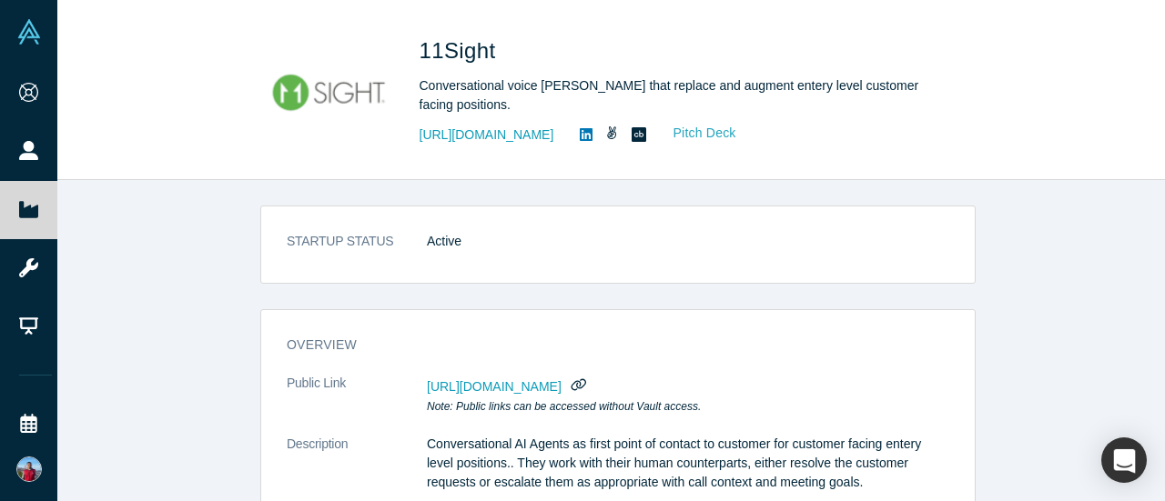
click at [682, 126] on link "Pitch Deck" at bounding box center [695, 133] width 84 height 21
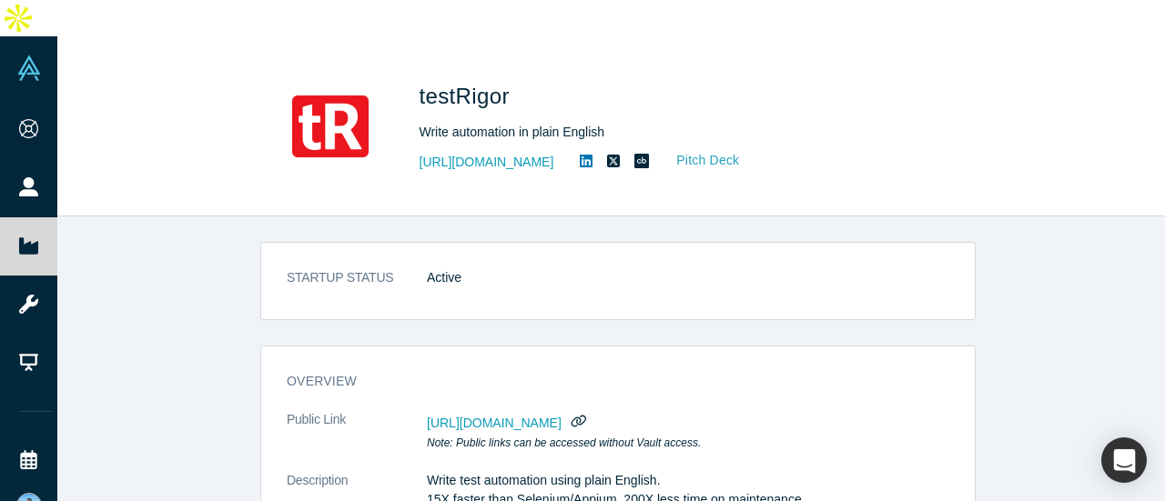
click at [685, 150] on link "Pitch Deck" at bounding box center [698, 160] width 84 height 21
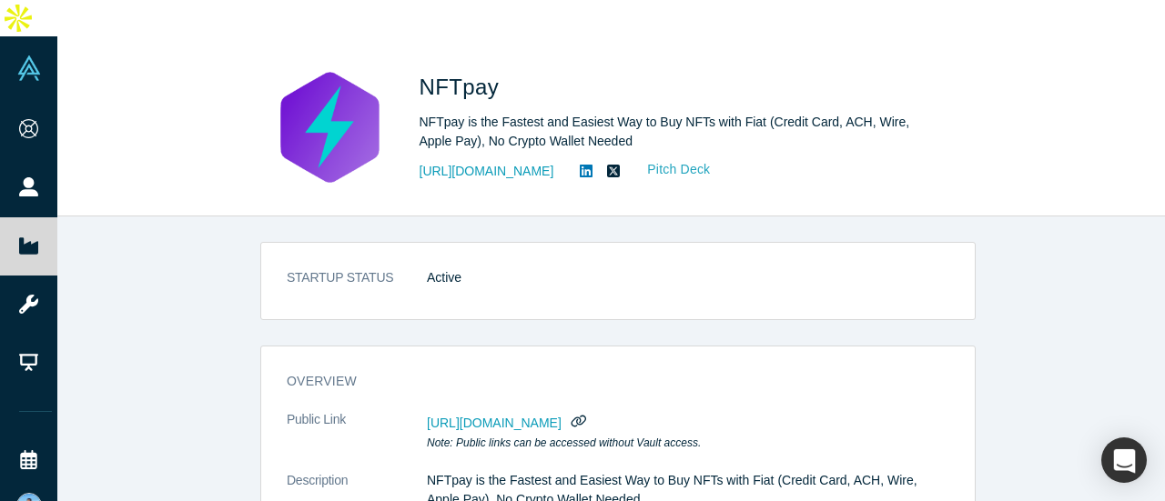
click at [670, 159] on link "Pitch Deck" at bounding box center [669, 169] width 84 height 21
